Goal: Transaction & Acquisition: Subscribe to service/newsletter

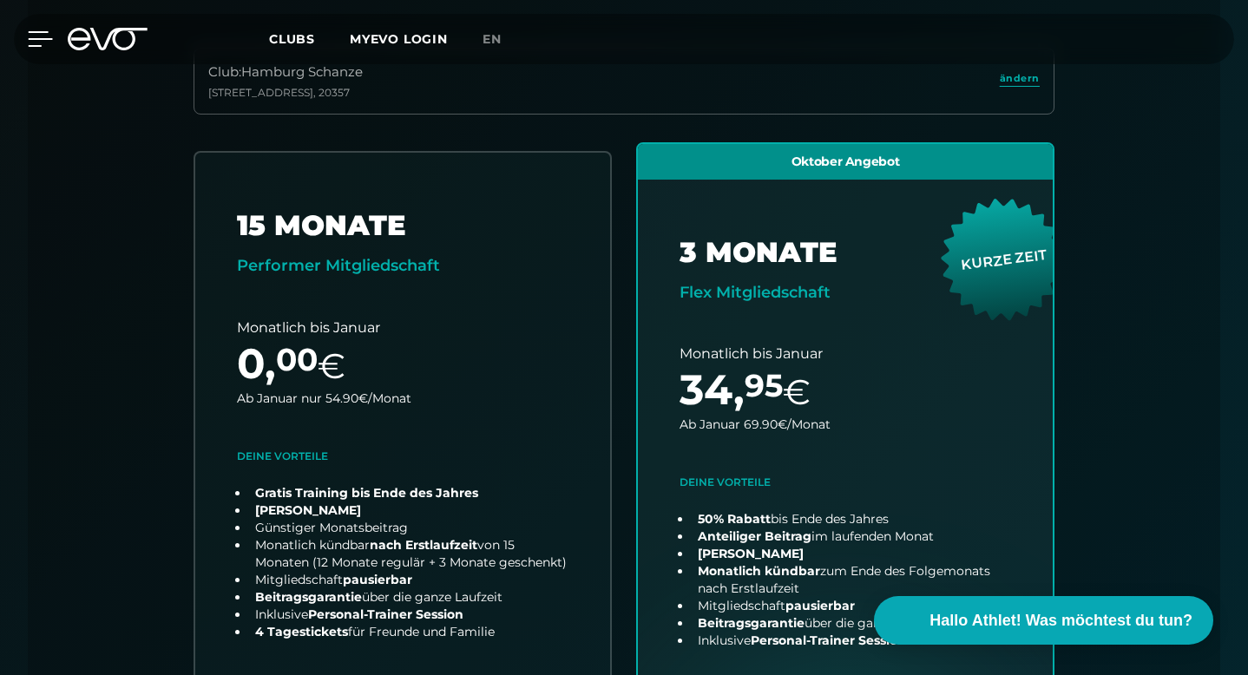
click at [35, 35] on icon at bounding box center [40, 39] width 25 height 16
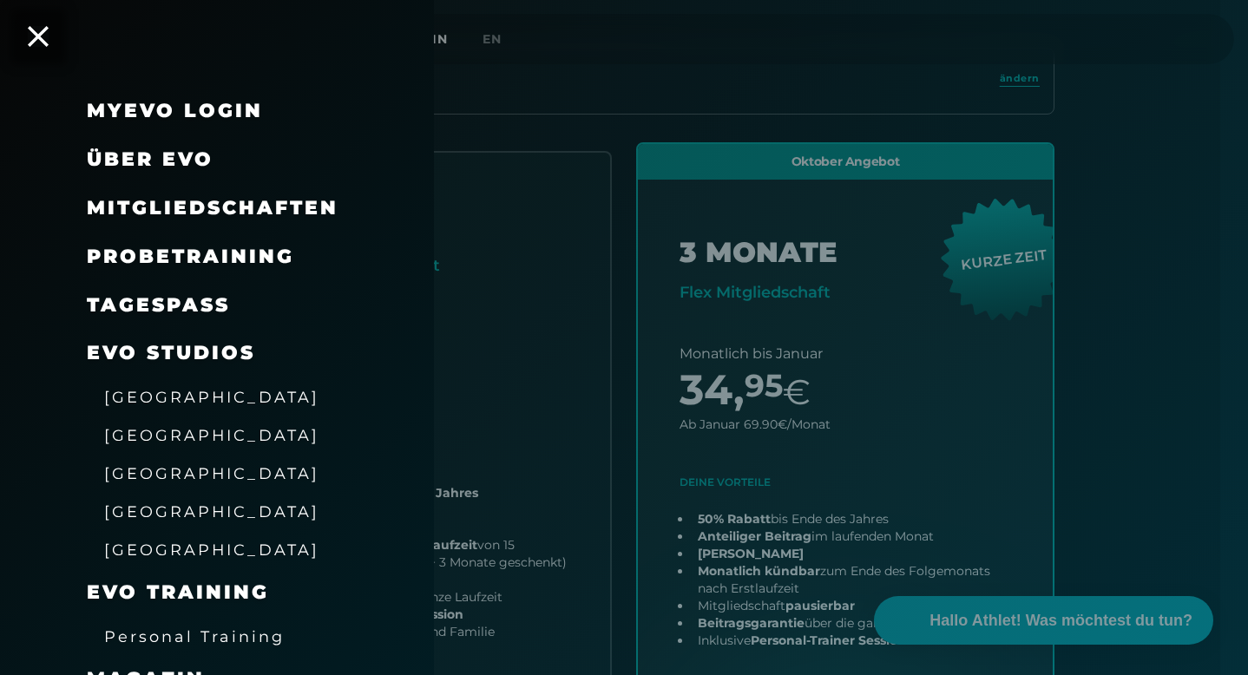
click at [285, 270] on div "Probetraining" at bounding box center [239, 257] width 304 height 49
click at [285, 259] on span "Probetraining" at bounding box center [190, 256] width 207 height 23
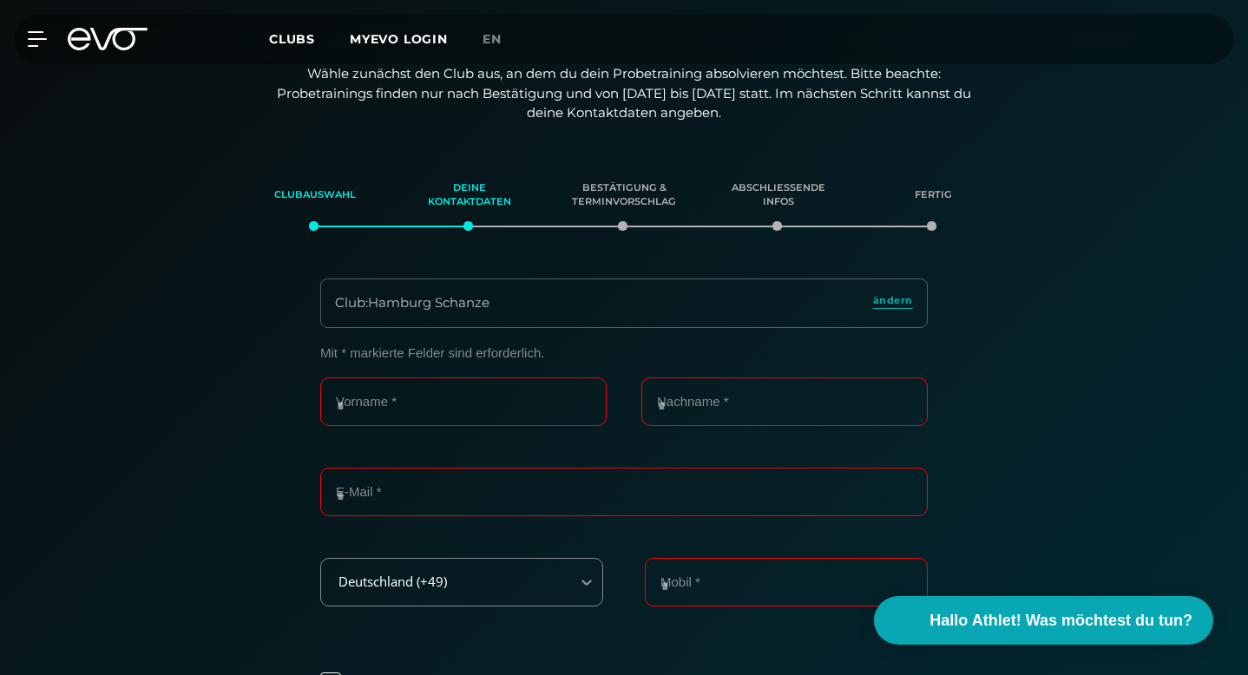
scroll to position [298, 0]
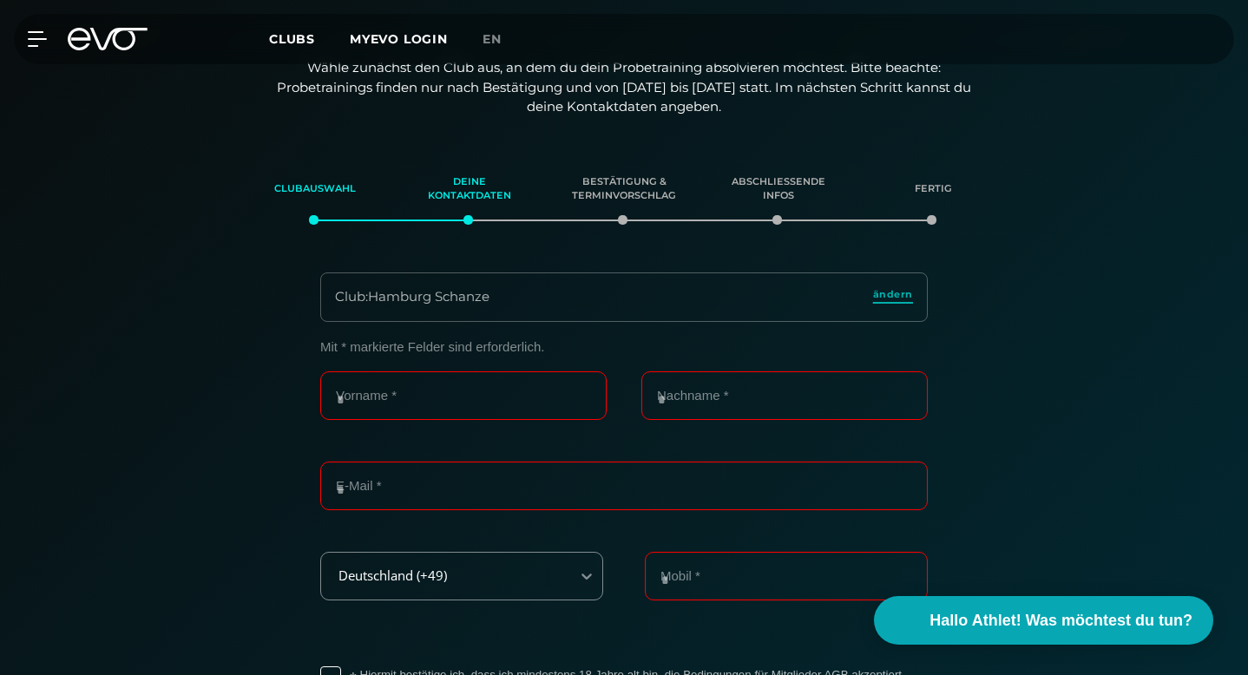
click at [893, 287] on span "ändern" at bounding box center [893, 294] width 40 height 15
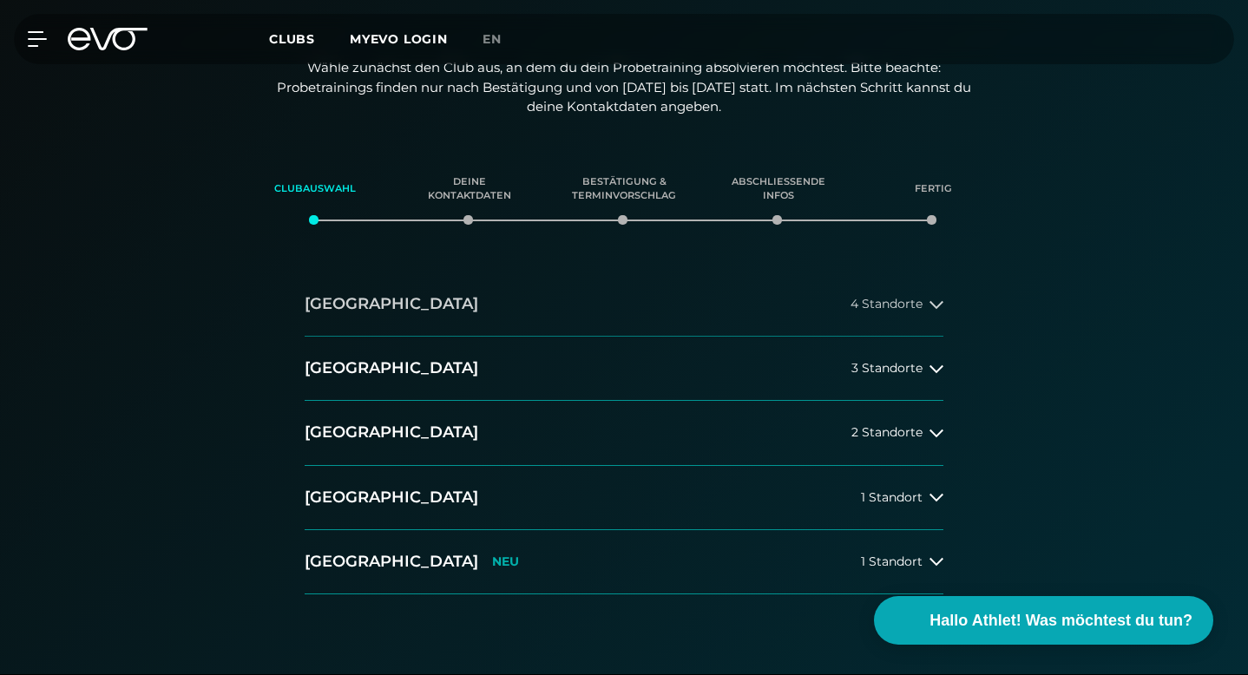
click at [563, 272] on button "[GEOGRAPHIC_DATA] 4 Standorte" at bounding box center [624, 304] width 639 height 64
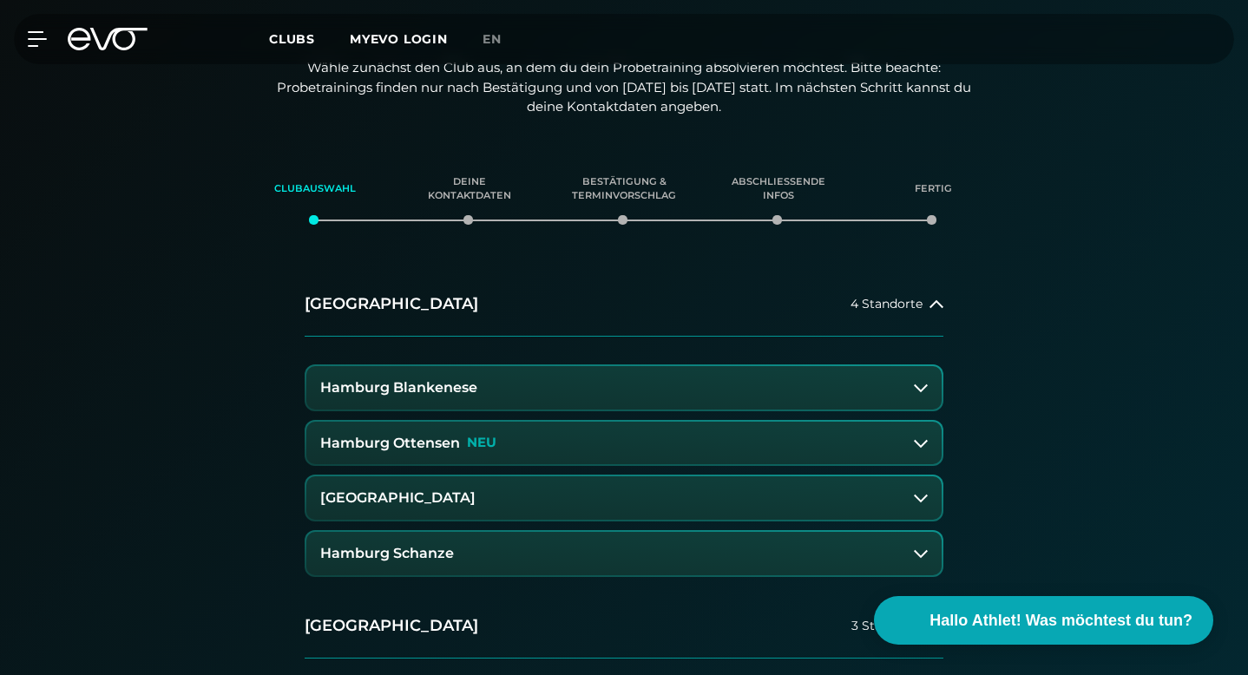
click at [463, 476] on button "Hamburg Stadthausbrücke" at bounding box center [623, 497] width 635 height 43
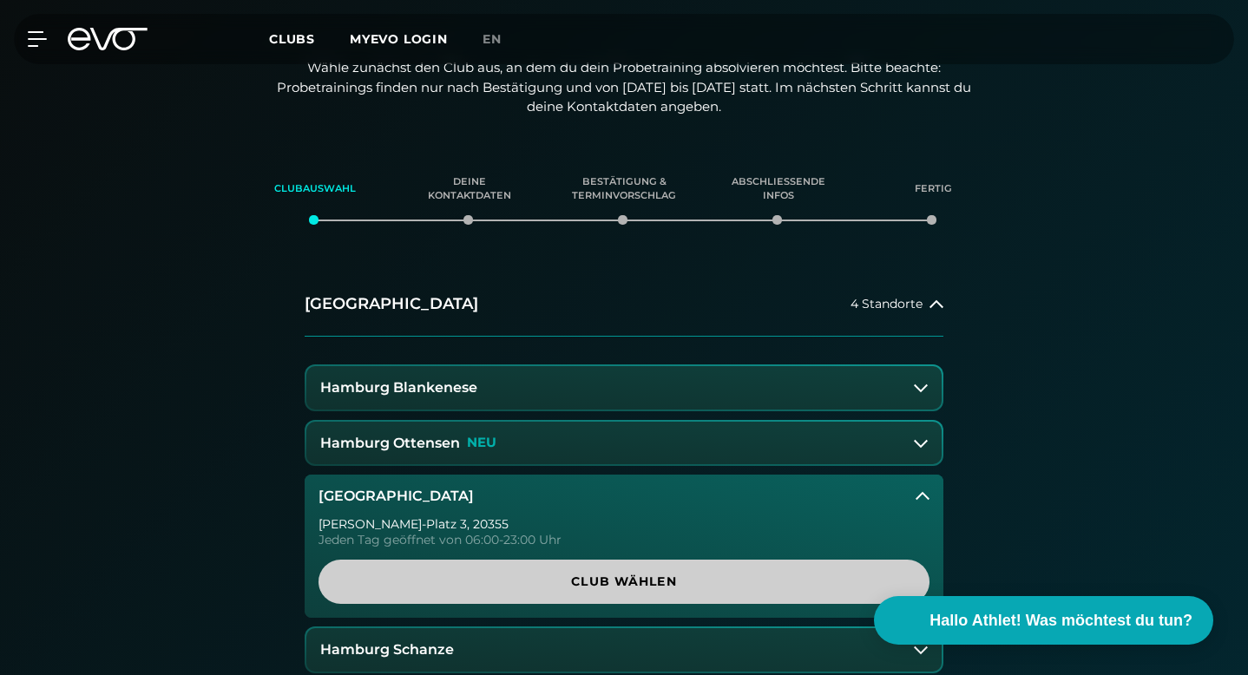
click at [540, 573] on span "Club wählen" at bounding box center [623, 582] width 569 height 18
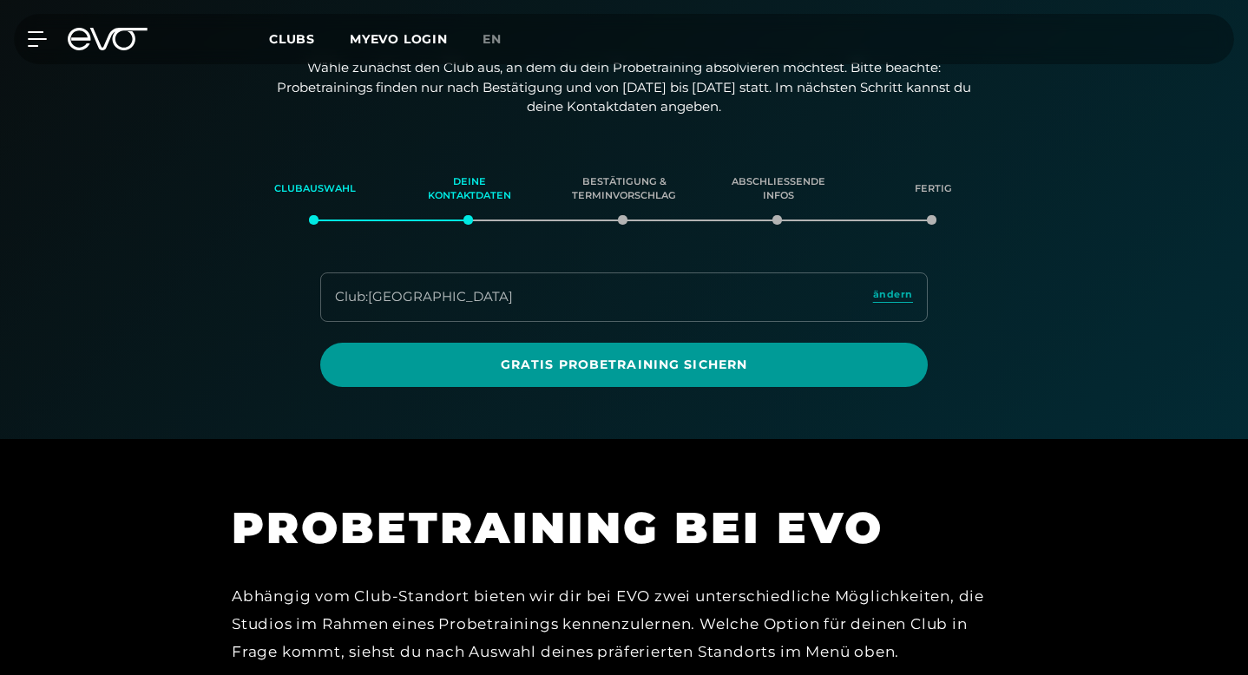
click at [503, 356] on span "Gratis Probetraining sichern" at bounding box center [624, 365] width 566 height 18
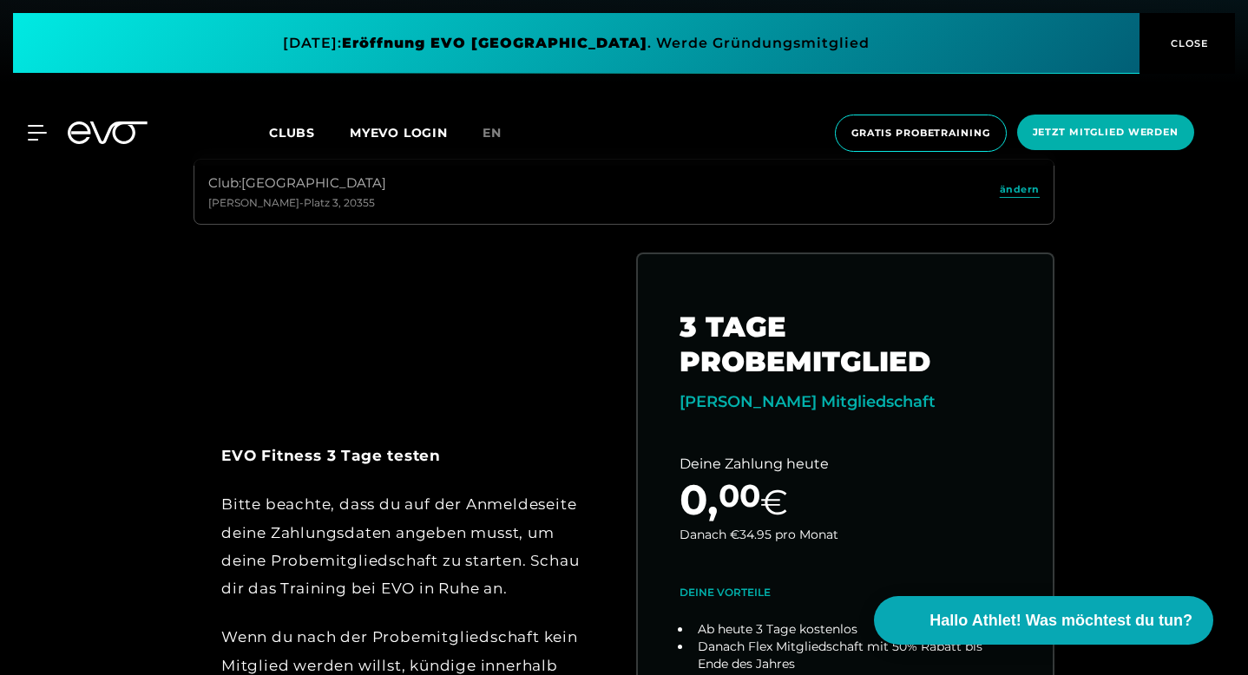
scroll to position [593, 0]
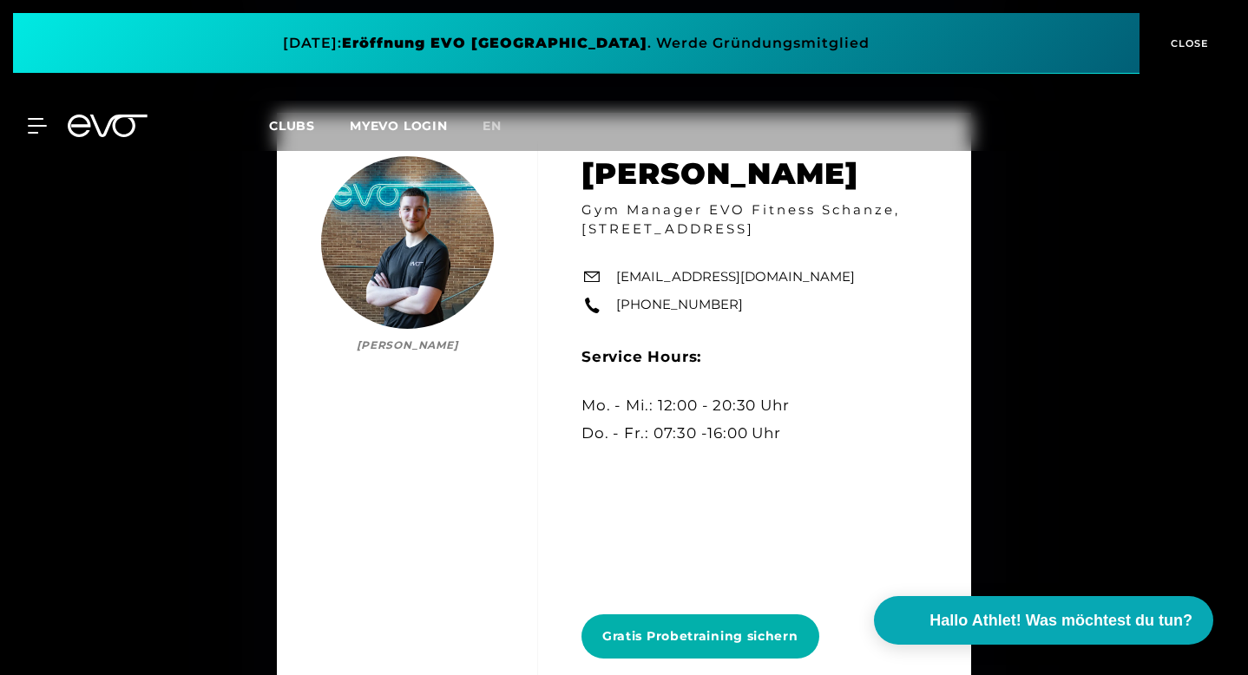
scroll to position [8288, 0]
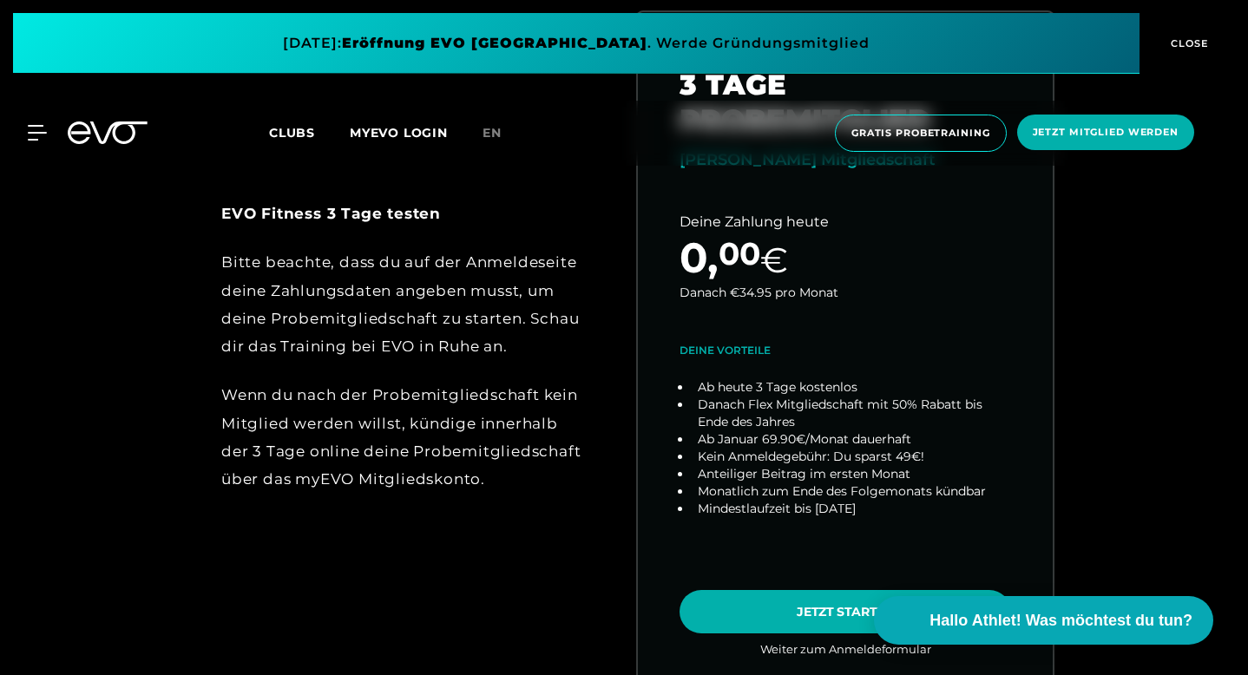
scroll to position [730, 0]
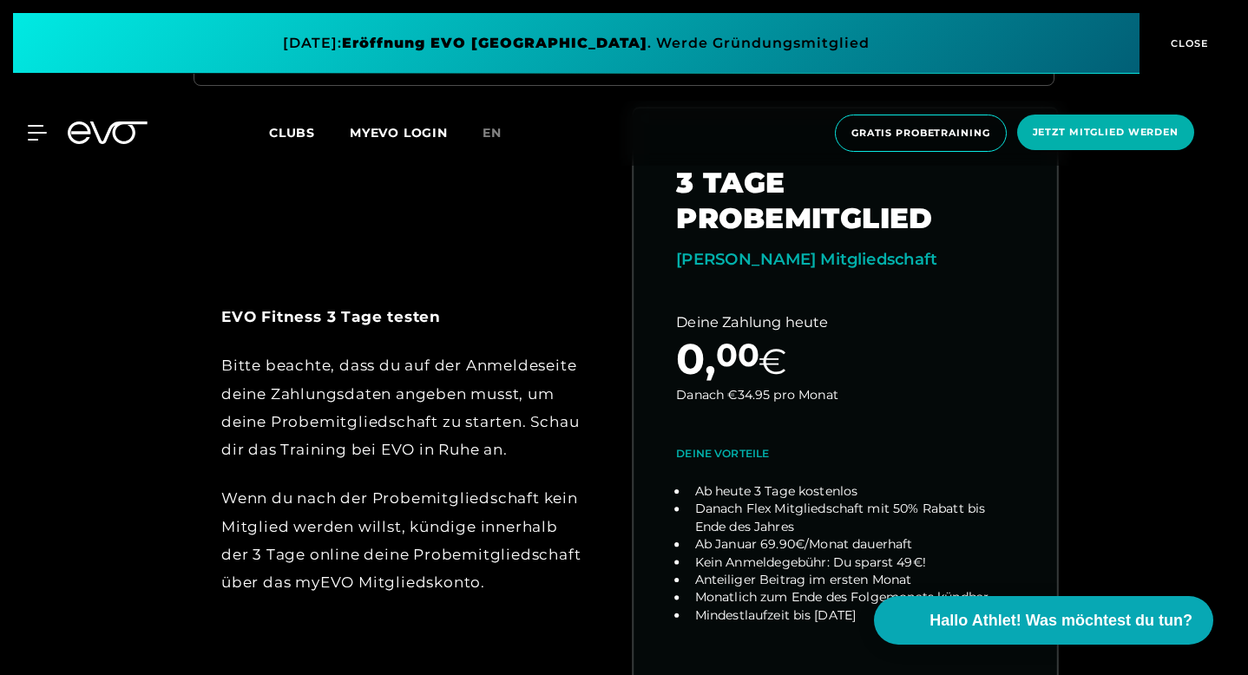
click at [952, 183] on link "choose plan" at bounding box center [844, 449] width 423 height 682
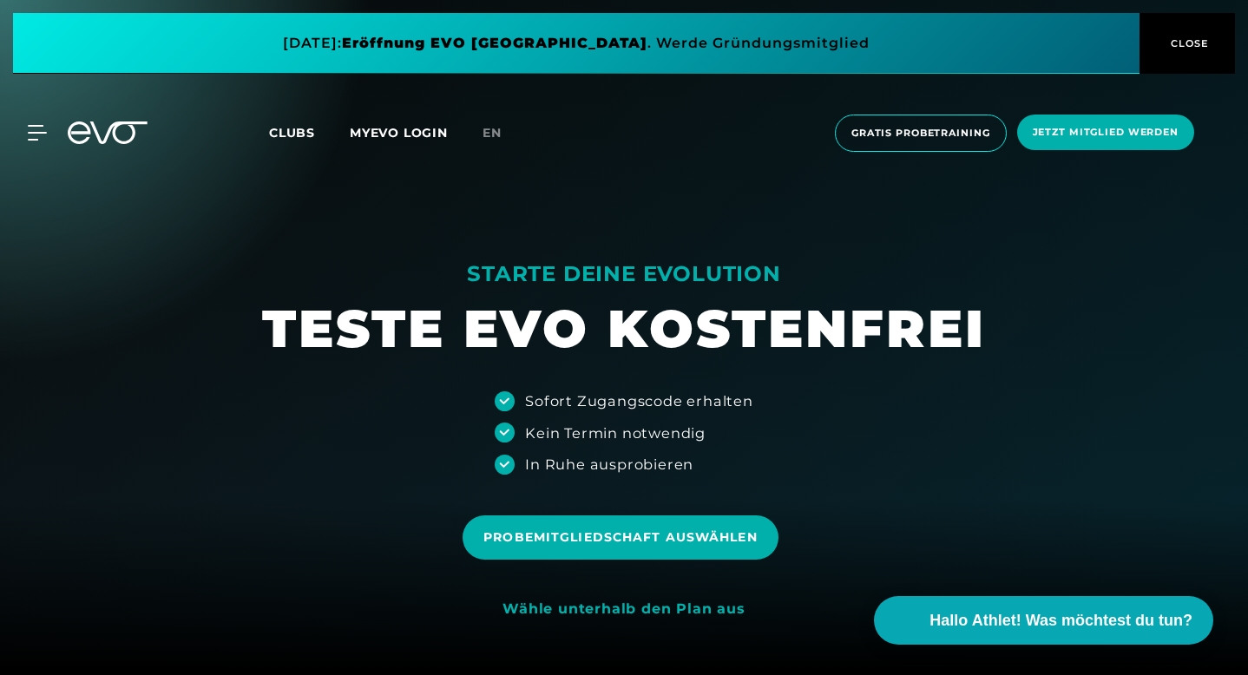
scroll to position [0, 0]
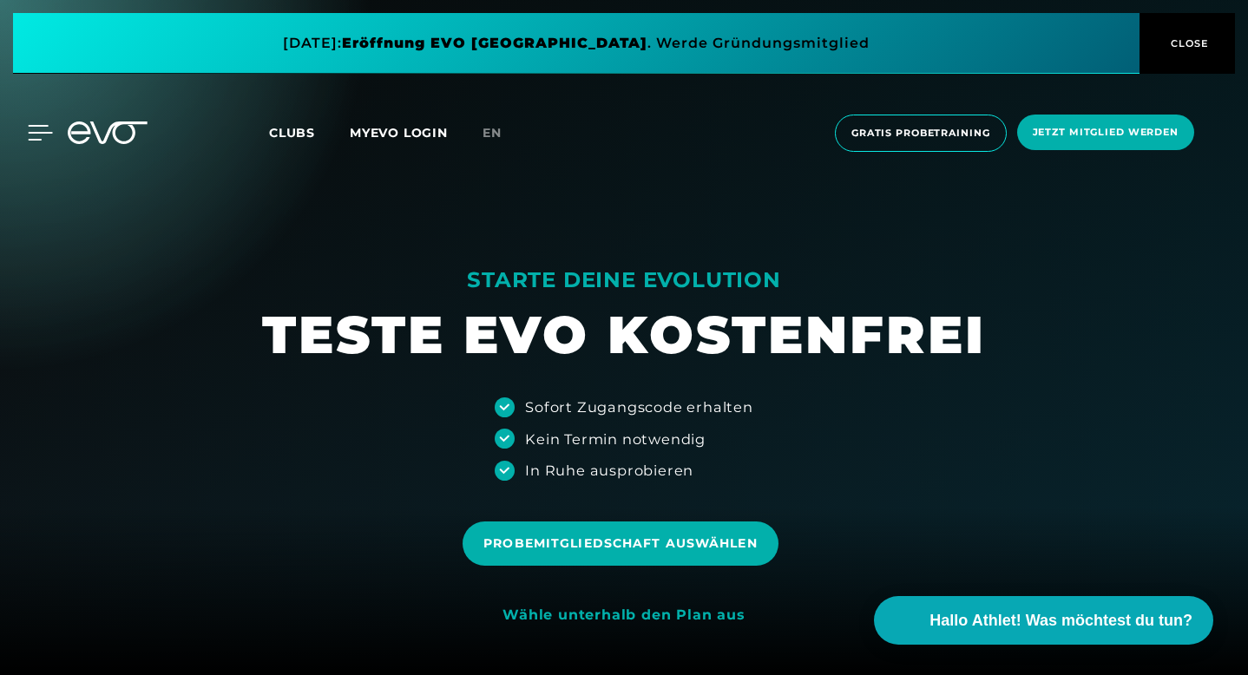
click at [16, 133] on div at bounding box center [27, 133] width 52 height 16
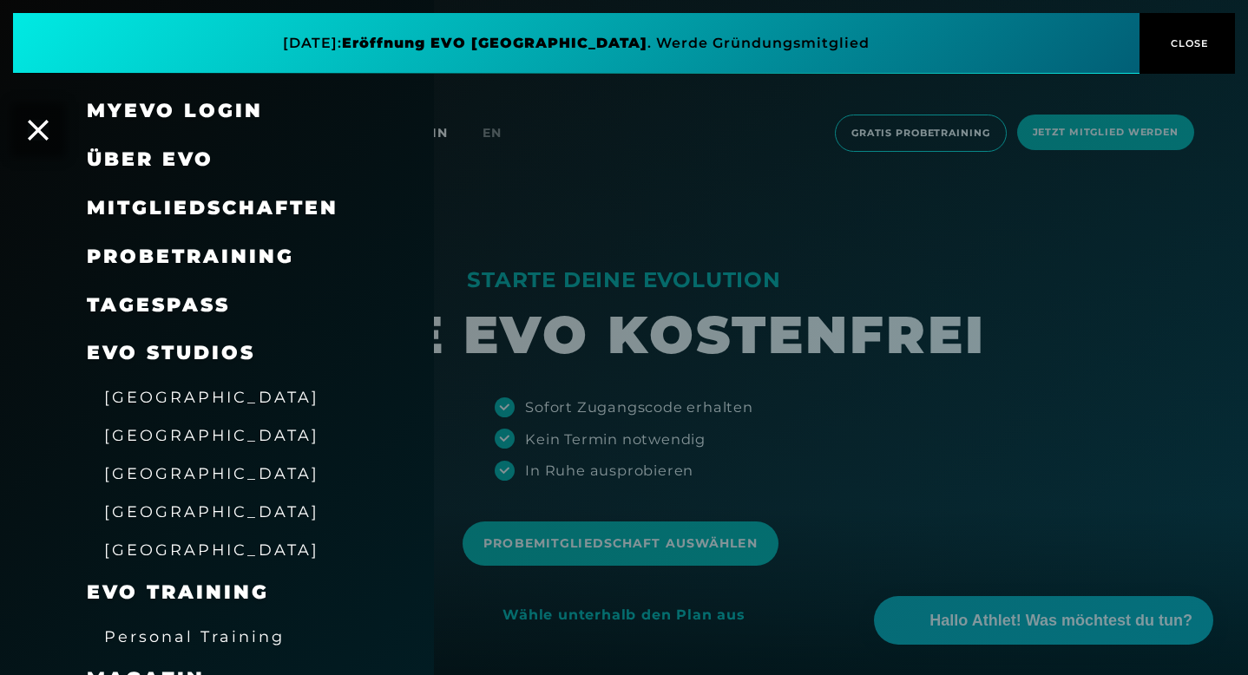
click at [248, 210] on span "Mitgliedschaften" at bounding box center [213, 207] width 252 height 23
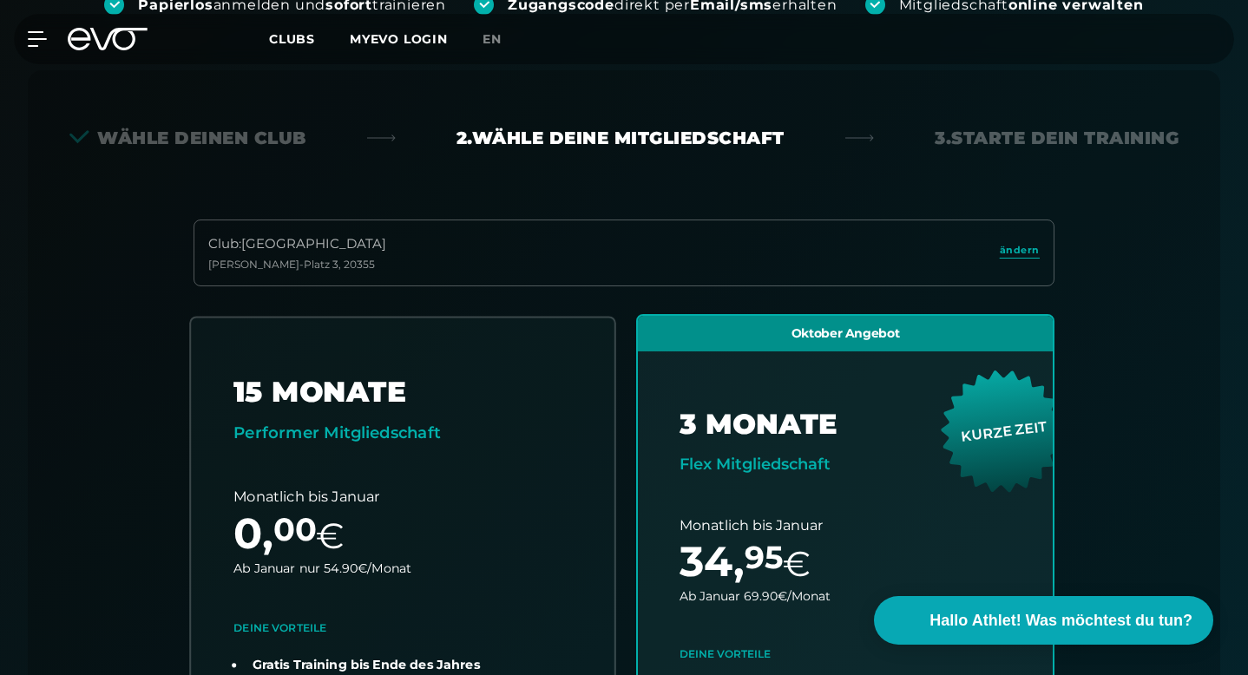
scroll to position [383, 0]
click at [1009, 242] on span "ändern" at bounding box center [1019, 249] width 40 height 15
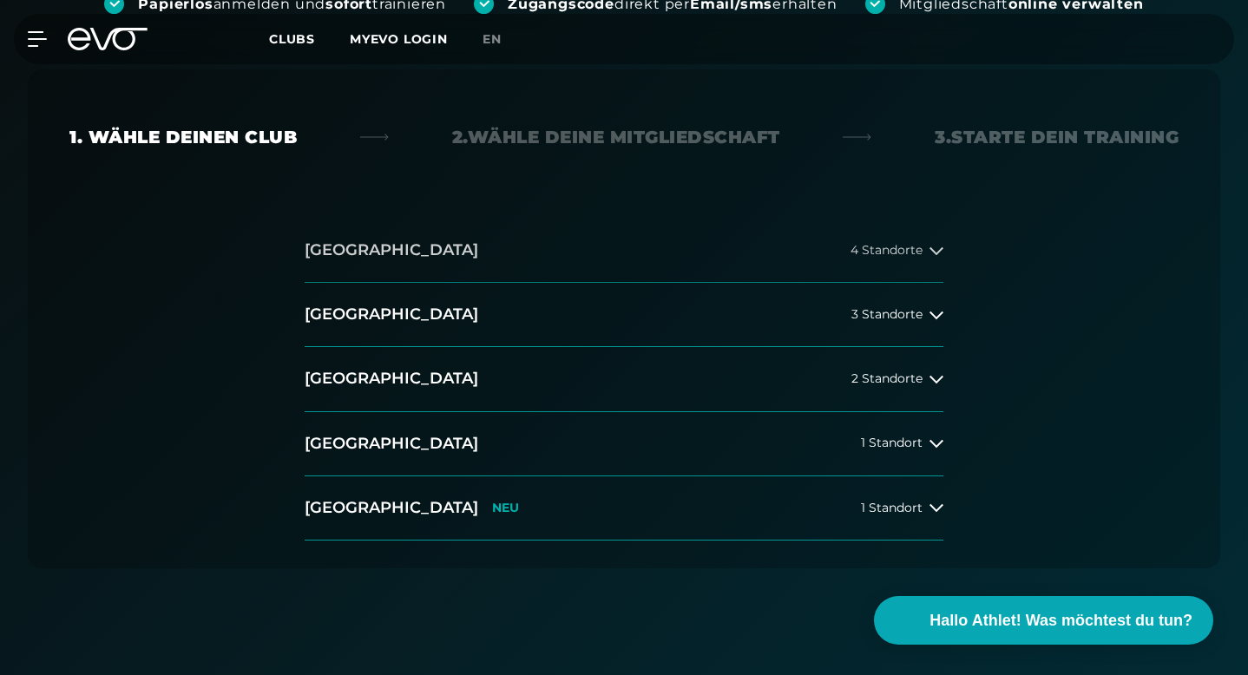
click at [722, 219] on button "Hamburg 4 Standorte" at bounding box center [624, 251] width 639 height 64
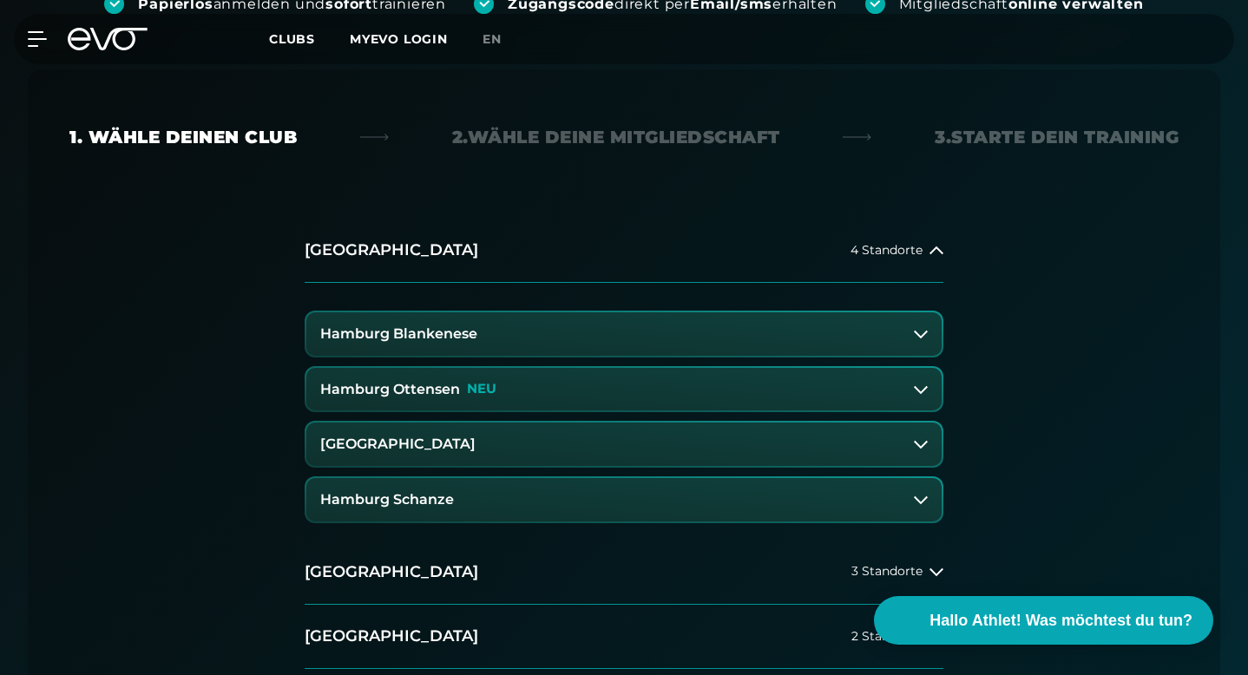
click at [533, 478] on button "Hamburg Schanze" at bounding box center [623, 499] width 635 height 43
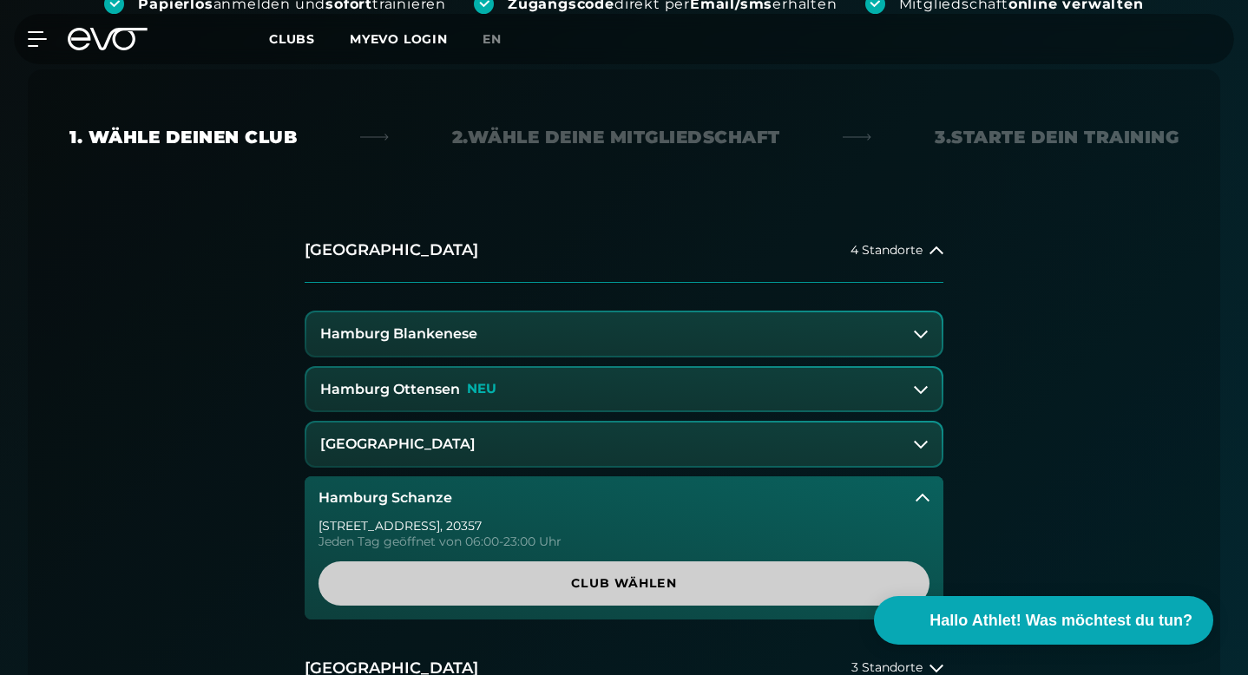
click at [564, 561] on span "Club wählen" at bounding box center [623, 583] width 611 height 44
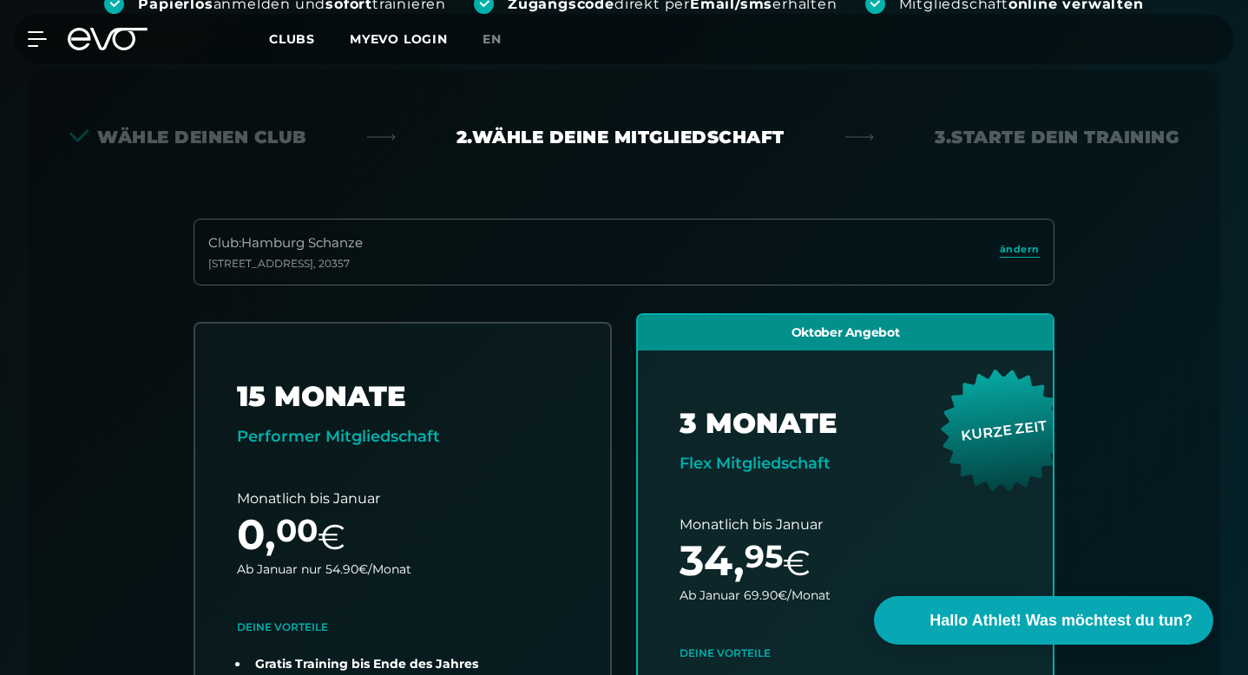
click at [677, 109] on div "Wähle deinen Club 2. Wähle deine Mitgliedschaft 3. Starte dein Training Club : …" at bounding box center [624, 548] width 1192 height 958
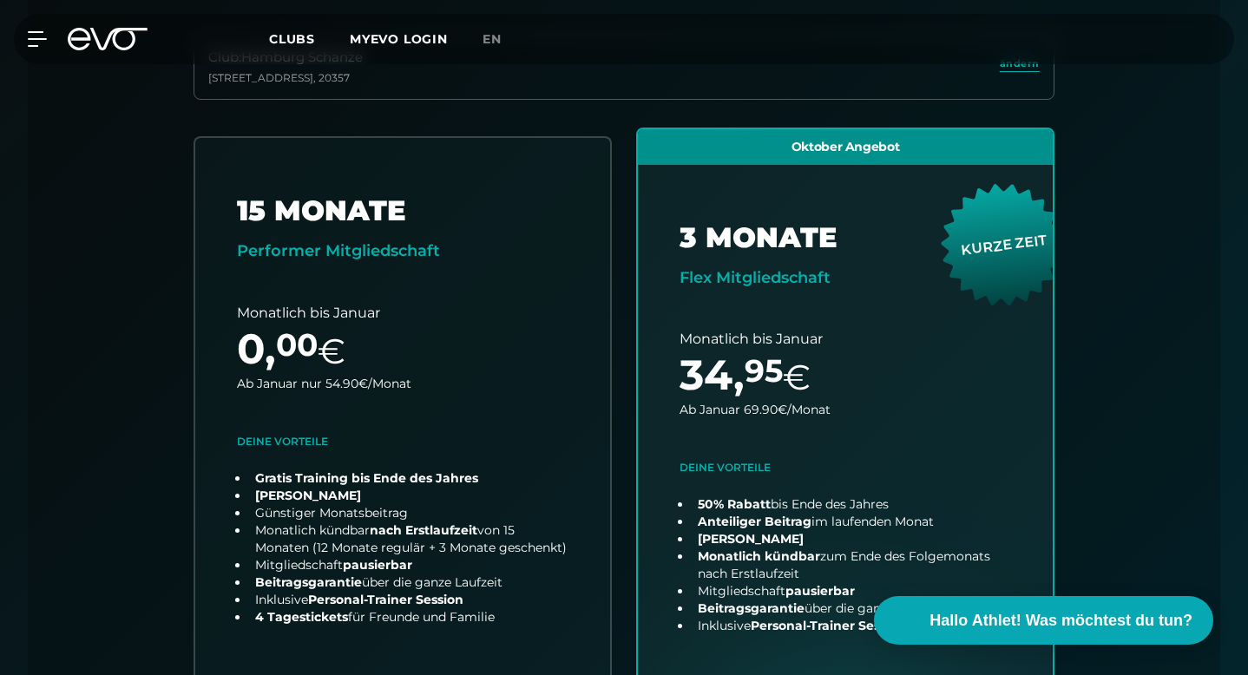
scroll to position [572, 0]
